Goal: Transaction & Acquisition: Purchase product/service

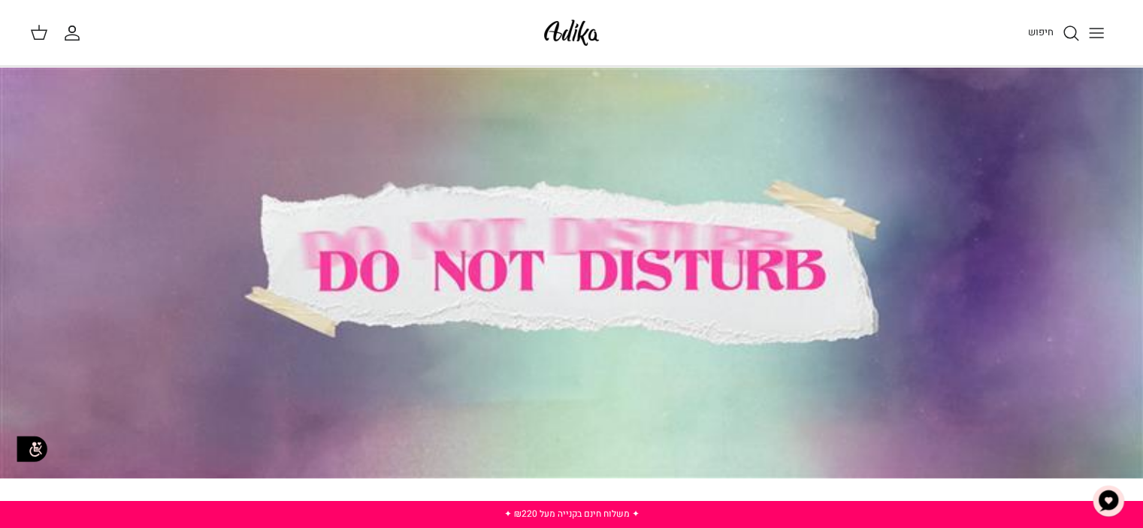
click at [1090, 33] on icon "Toggle menu" at bounding box center [1096, 33] width 18 height 18
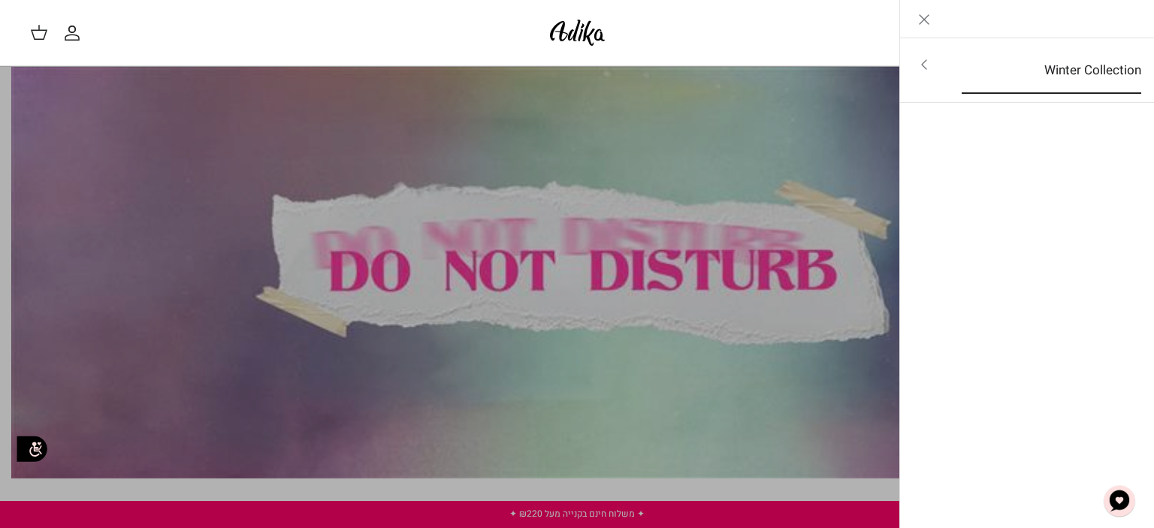
click at [1055, 70] on link "Winter Collection" at bounding box center [1051, 70] width 207 height 47
click at [1084, 68] on link "לכל הפריטים" at bounding box center [1027, 66] width 240 height 38
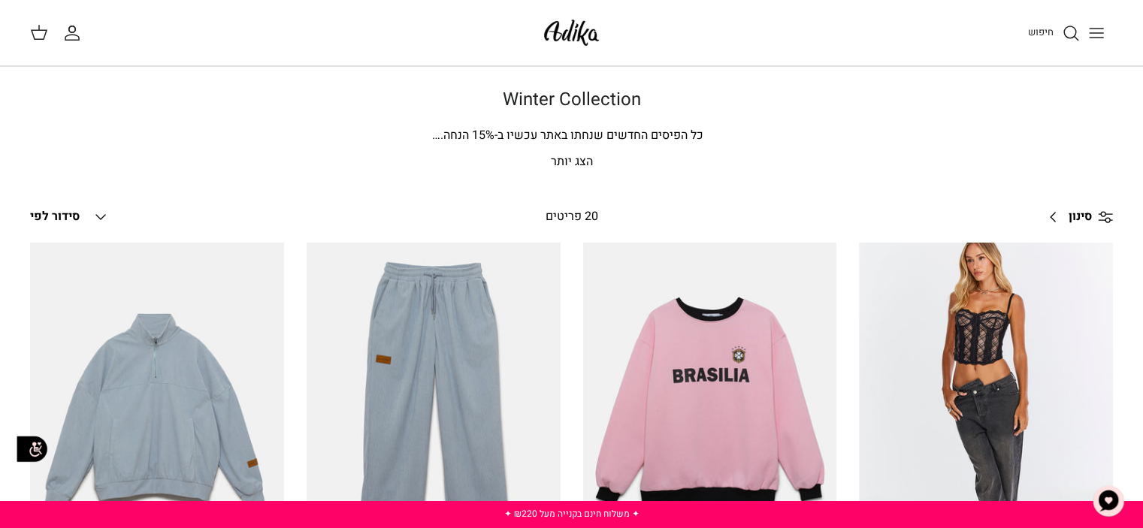
click at [1096, 30] on icon "Toggle menu" at bounding box center [1096, 33] width 18 height 18
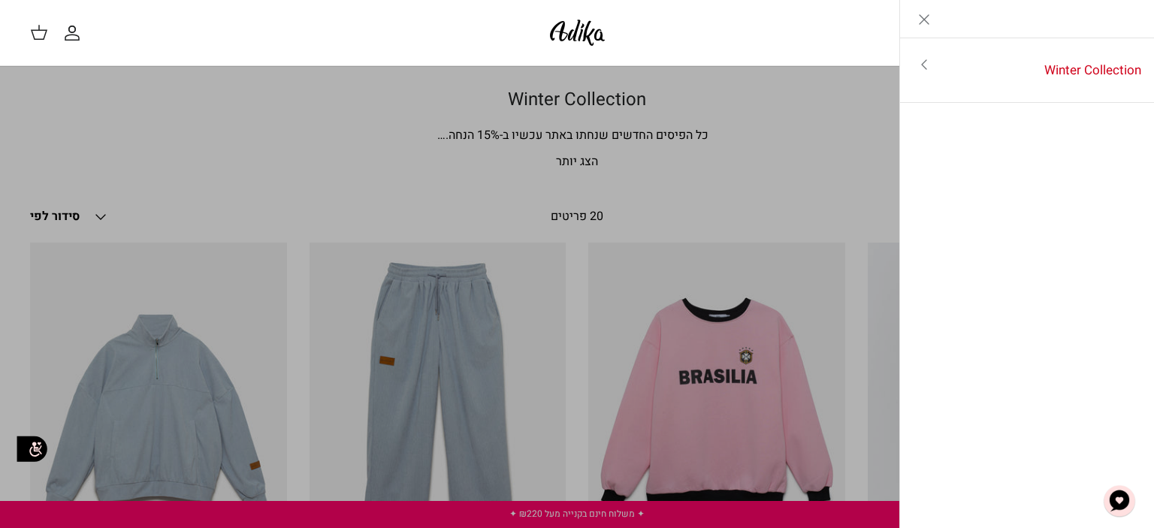
click at [920, 17] on icon "Close" at bounding box center [924, 20] width 18 height 18
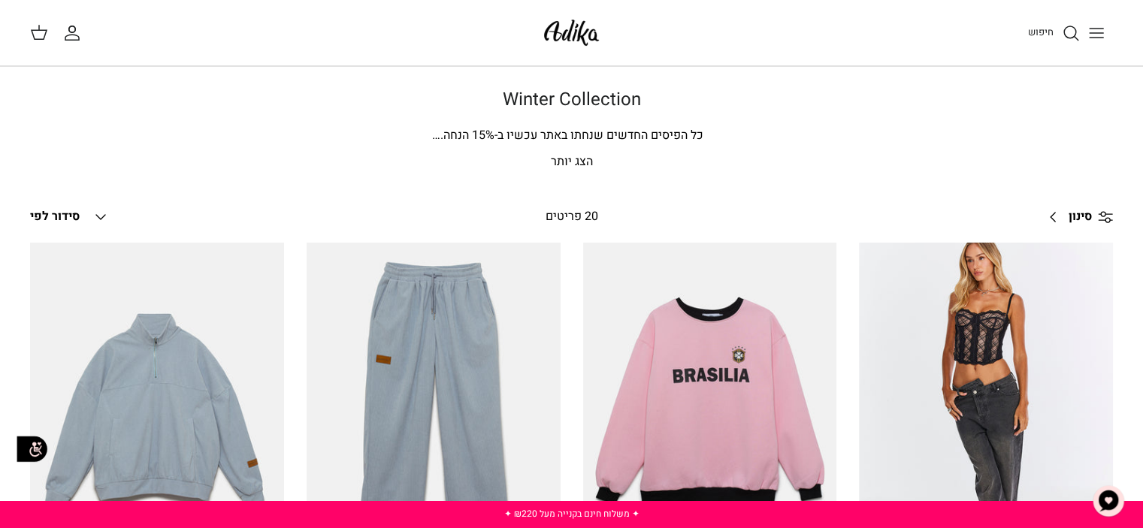
click at [1098, 25] on icon "Toggle menu" at bounding box center [1096, 33] width 18 height 18
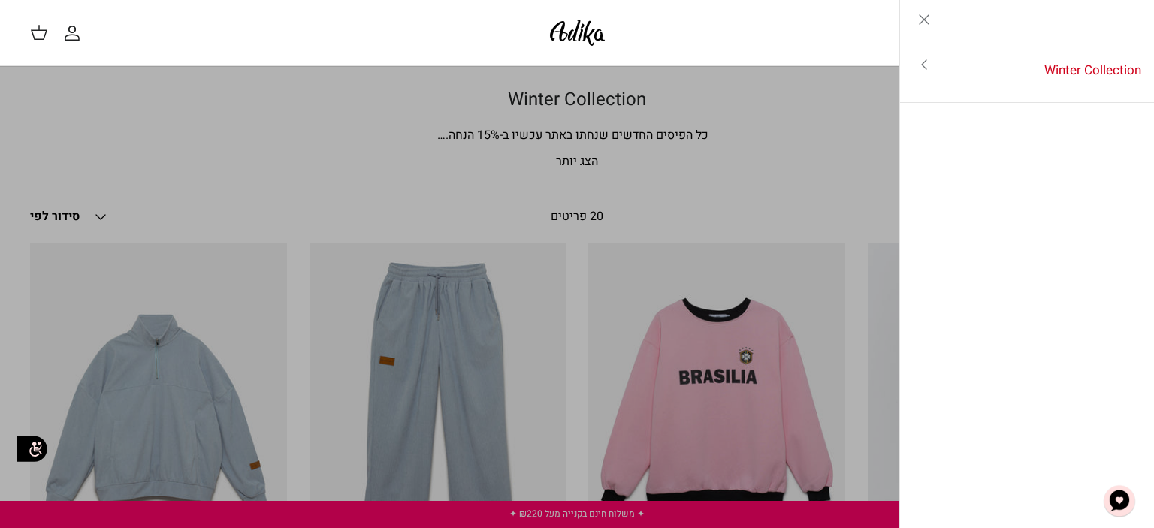
click at [919, 59] on icon "Toggle menu" at bounding box center [924, 65] width 18 height 18
